Goal: Information Seeking & Learning: Learn about a topic

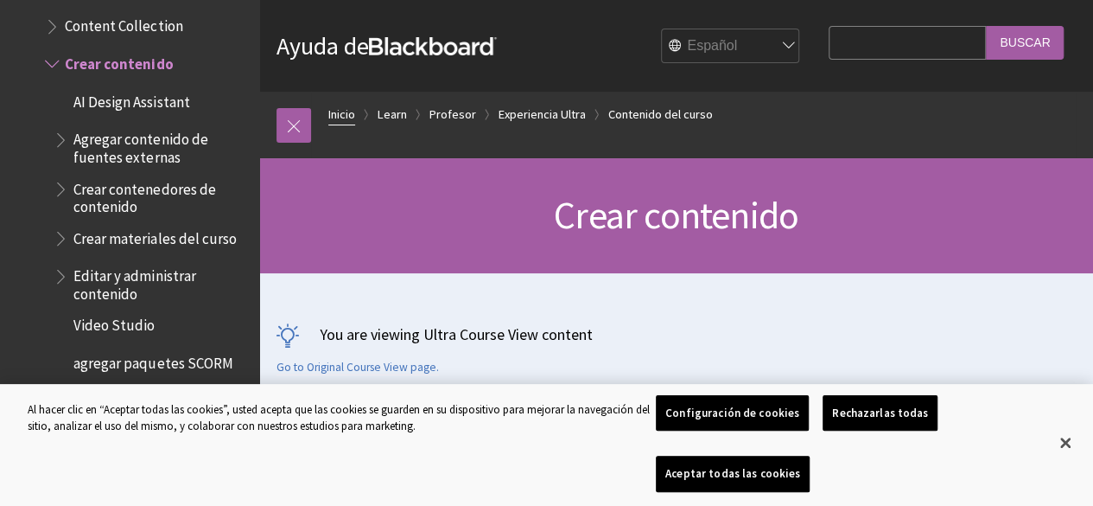
click at [344, 113] on link "Inicio" at bounding box center [341, 115] width 27 height 22
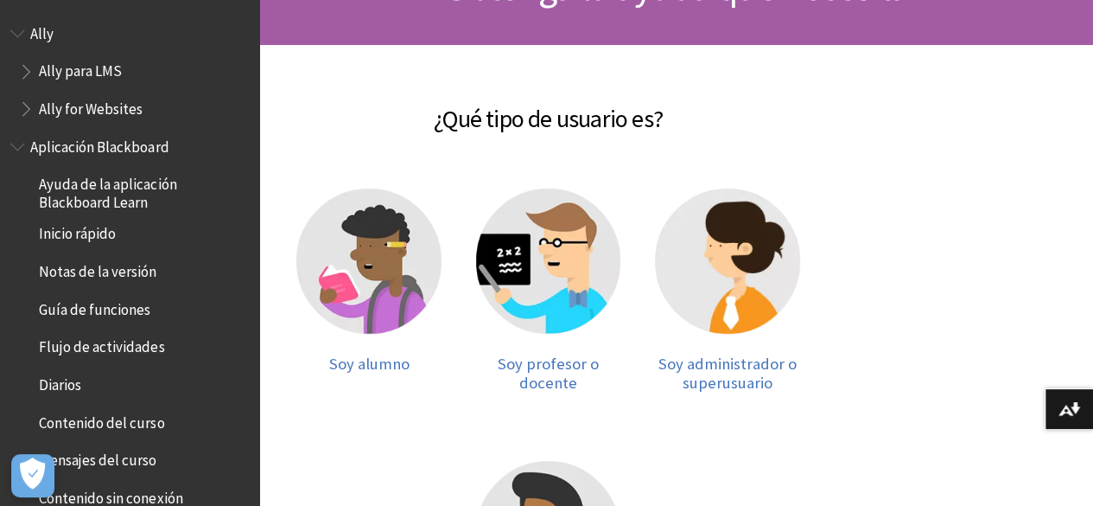
scroll to position [259, 0]
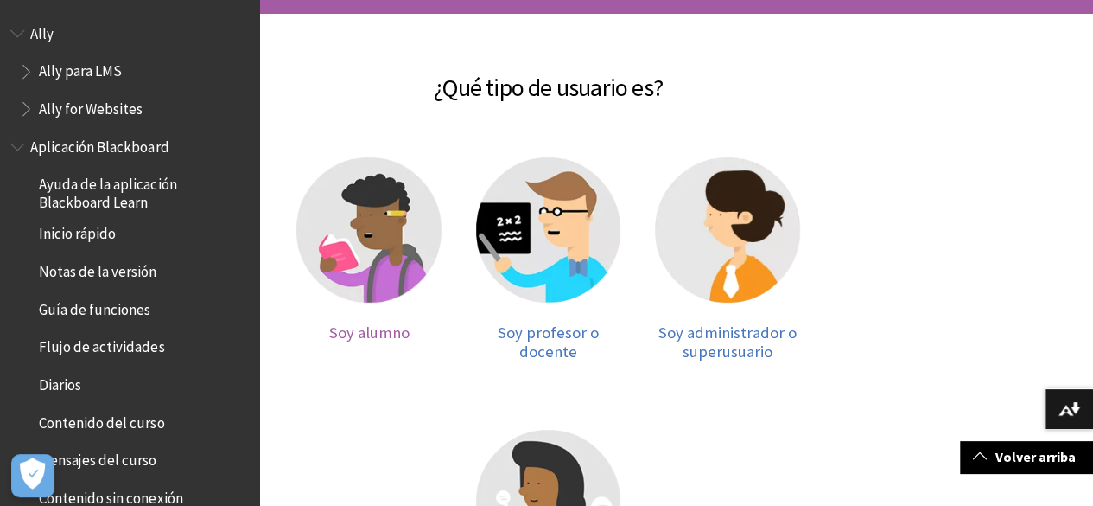
click at [357, 219] on img at bounding box center [368, 229] width 145 height 145
click at [361, 220] on img at bounding box center [368, 229] width 145 height 145
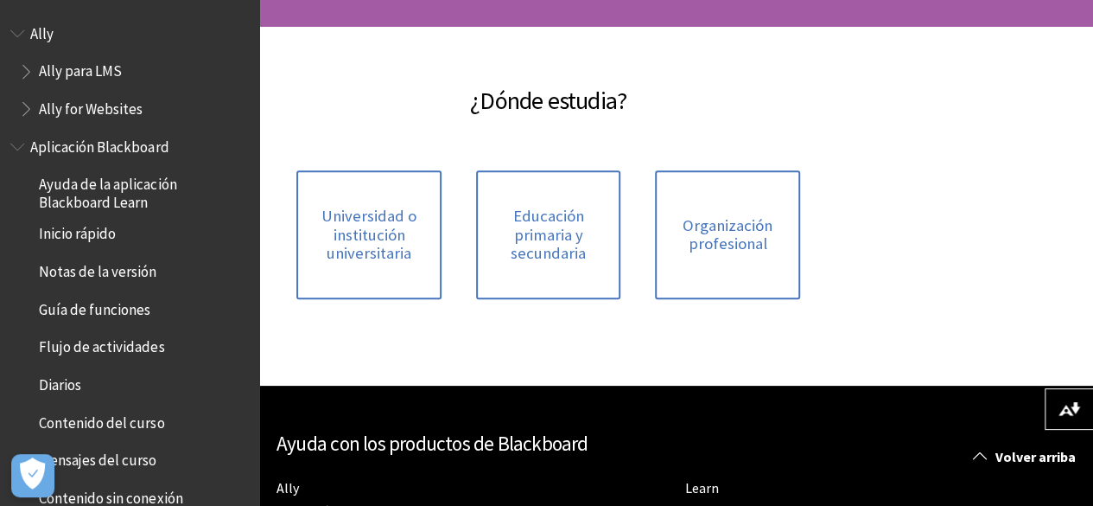
scroll to position [86, 0]
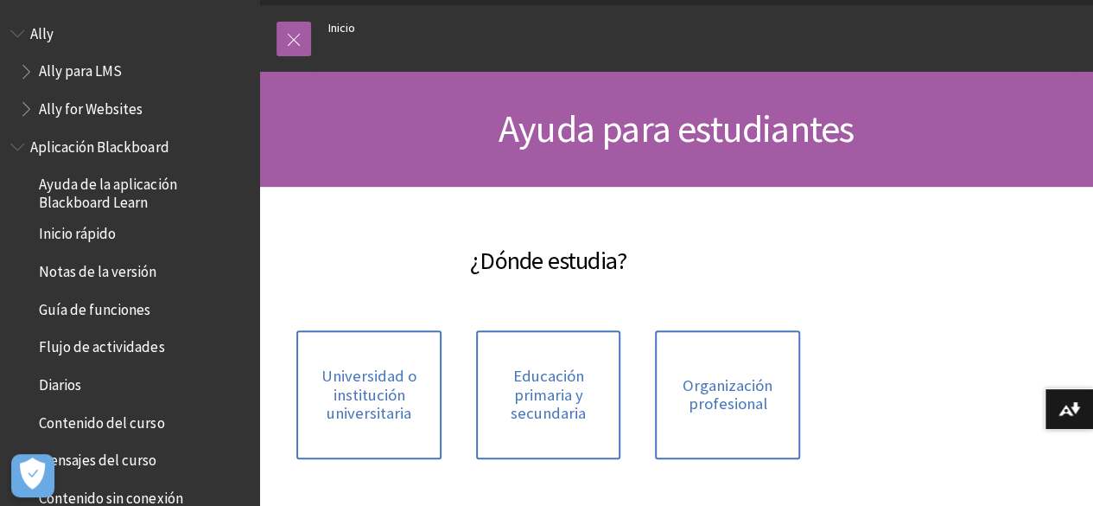
click at [312, 42] on div "Ruta de navegación Inicio Inicio Todos los productos Ally Ally para LMS Ally fo…" at bounding box center [676, 38] width 834 height 67
click at [290, 38] on link at bounding box center [294, 39] width 35 height 35
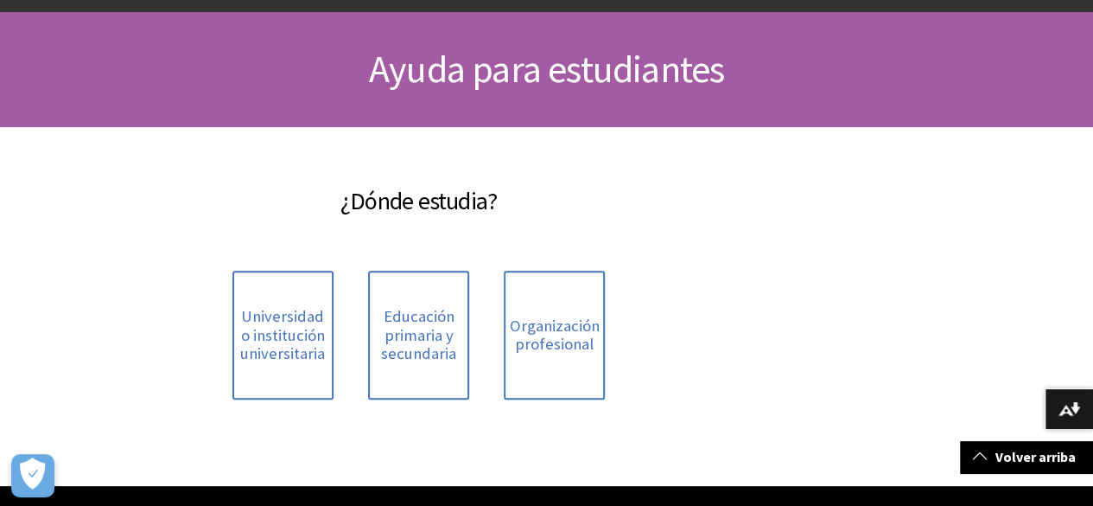
scroll to position [0, 0]
